Goal: Transaction & Acquisition: Purchase product/service

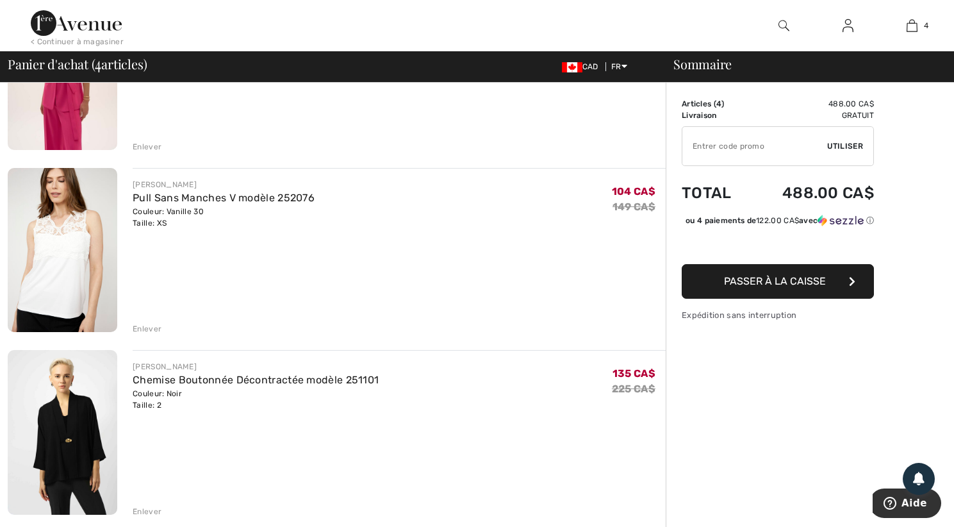
click at [72, 251] on img at bounding box center [63, 250] width 110 height 165
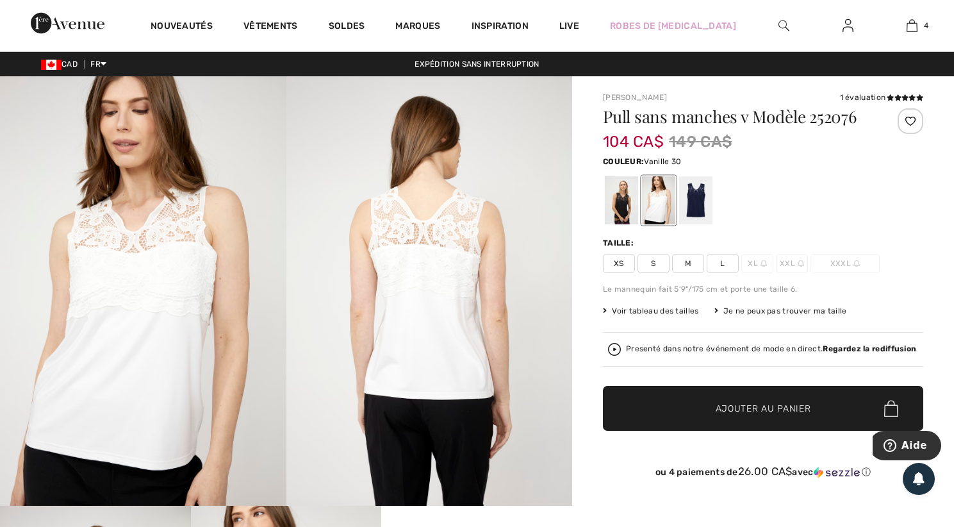
click at [142, 265] on img at bounding box center [143, 290] width 286 height 429
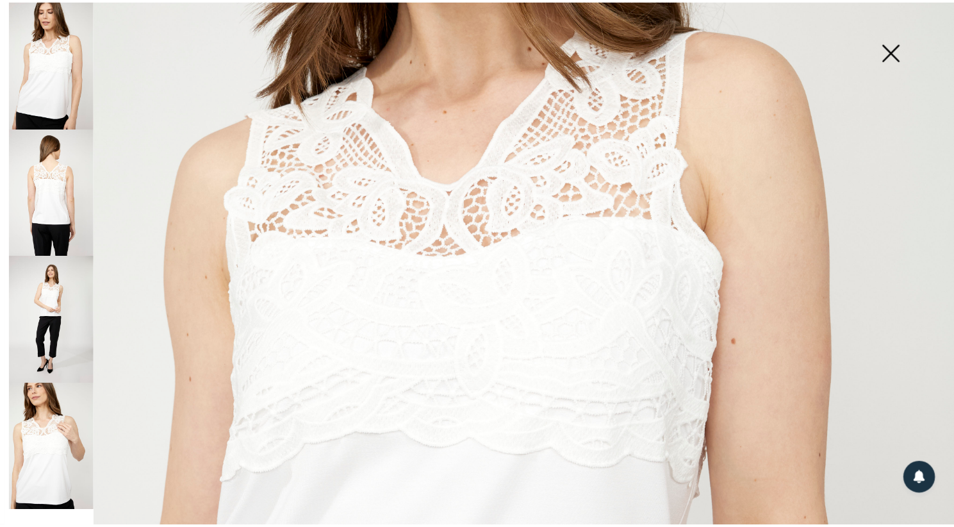
scroll to position [320, 0]
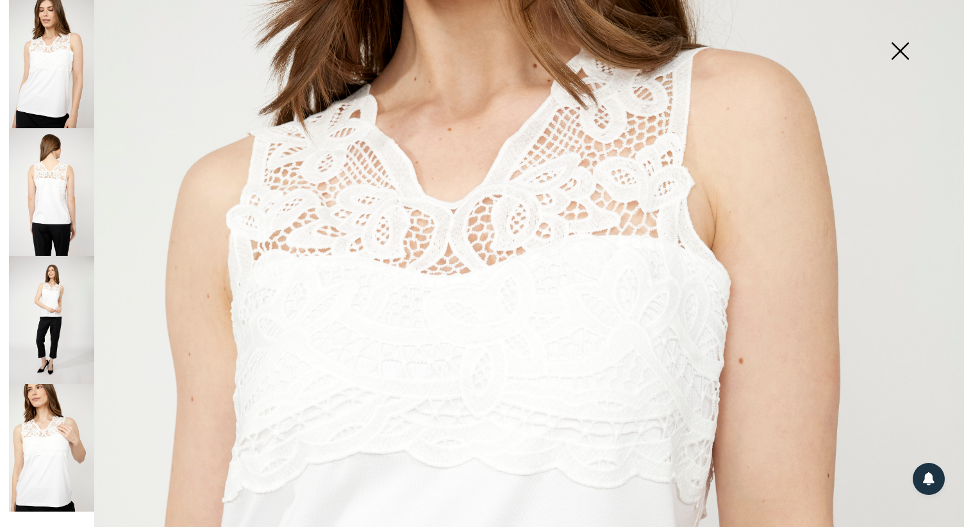
click at [897, 51] on img at bounding box center [900, 52] width 64 height 66
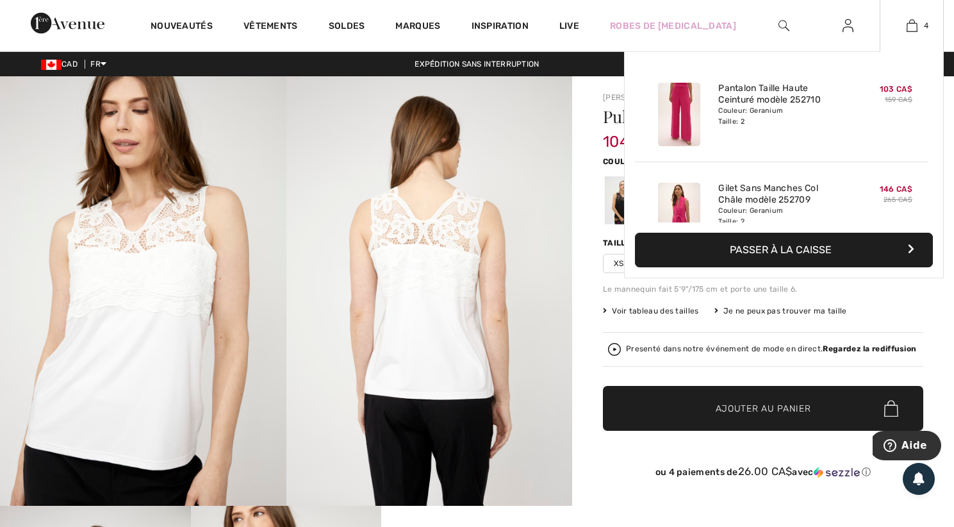
click at [677, 199] on img at bounding box center [679, 214] width 42 height 63
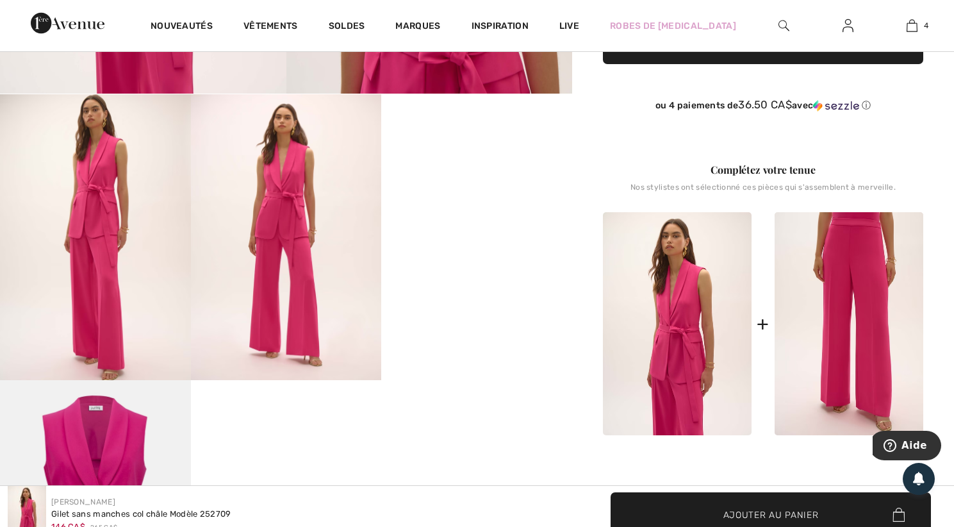
scroll to position [449, 0]
